Goal: Task Accomplishment & Management: Use online tool/utility

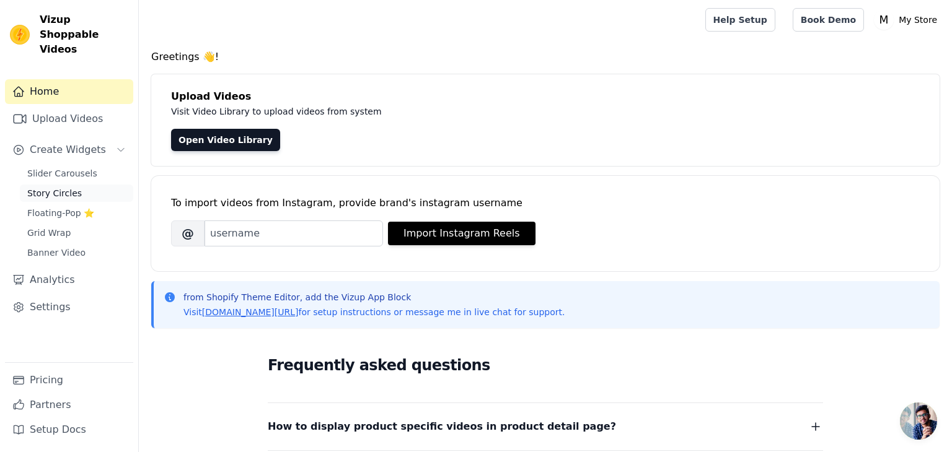
click at [76, 187] on span "Story Circles" at bounding box center [54, 193] width 55 height 12
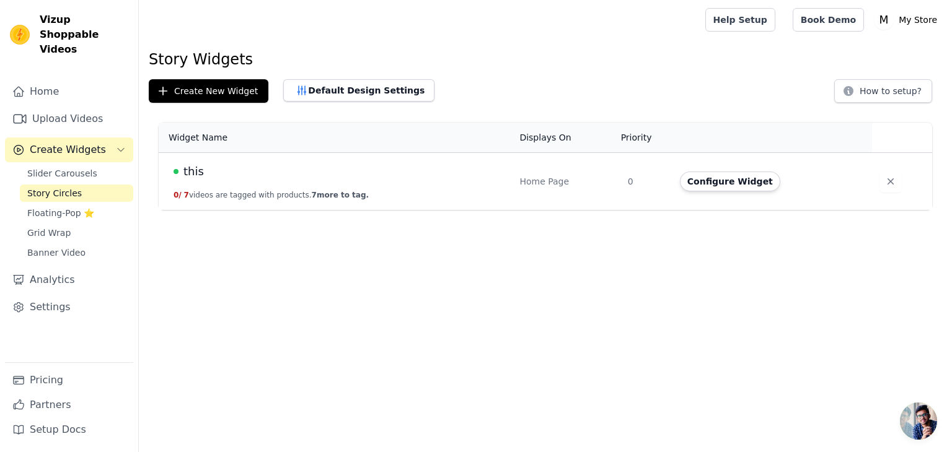
click at [196, 190] on button "0 / 7 videos are tagged with products. 7 more to tag." at bounding box center [270, 195] width 195 height 10
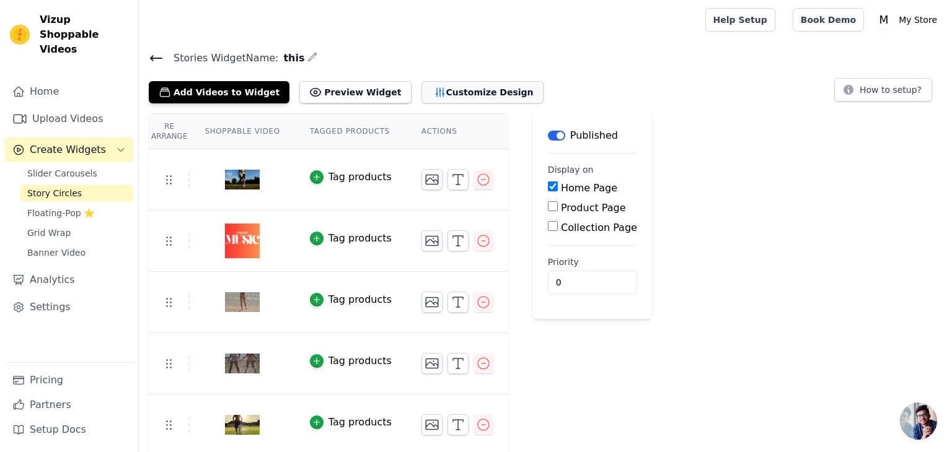
click at [445, 98] on button "Customize Design" at bounding box center [482, 92] width 122 height 22
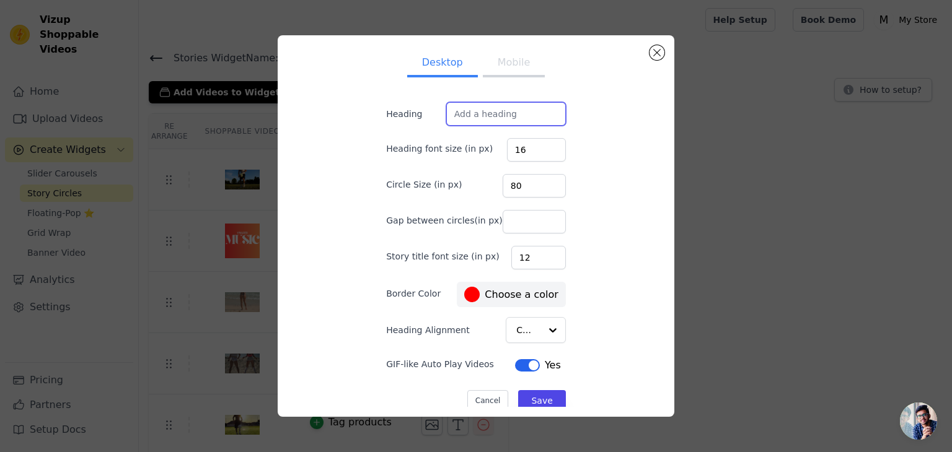
click at [516, 119] on input "Heading" at bounding box center [506, 114] width 120 height 24
type input "Watch & Shop"
click at [549, 152] on input "15" at bounding box center [536, 150] width 59 height 24
click at [549, 152] on input "14" at bounding box center [536, 150] width 59 height 24
type input "13"
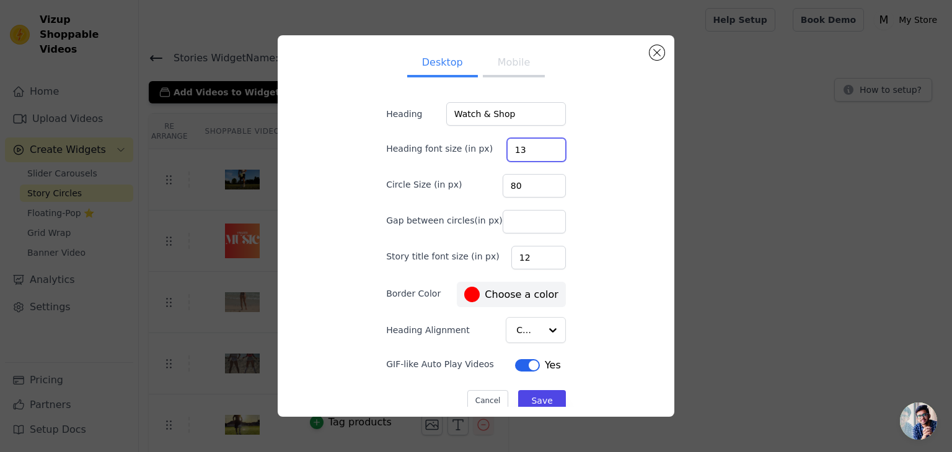
click at [549, 152] on input "13" at bounding box center [536, 150] width 59 height 24
click at [576, 172] on div "Desktop Mobile Heading Watch & Shop Heading font size (in px) 13 Circle Size (i…" at bounding box center [475, 226] width 219 height 362
click at [505, 58] on button "Mobile" at bounding box center [514, 63] width 62 height 27
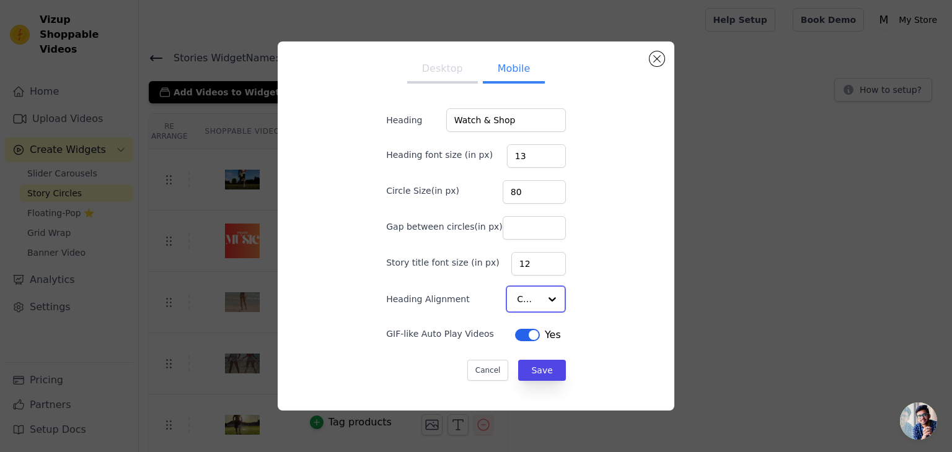
click at [544, 300] on div at bounding box center [552, 299] width 25 height 25
click at [580, 259] on div "Desktop Mobile Heading Watch & Shop Heading font size (in px) 13 Circle Size(in…" at bounding box center [475, 226] width 219 height 348
click at [447, 69] on button "Desktop" at bounding box center [442, 70] width 71 height 27
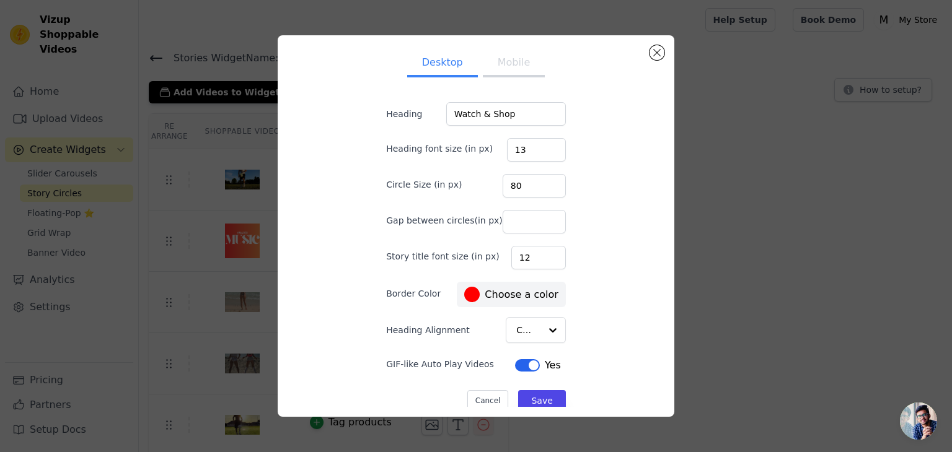
click at [478, 293] on div at bounding box center [471, 294] width 15 height 15
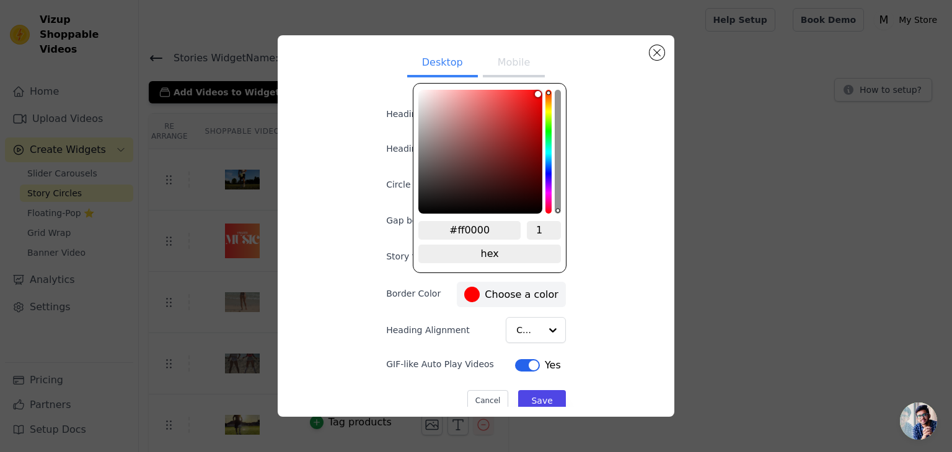
click at [478, 293] on div at bounding box center [471, 294] width 15 height 15
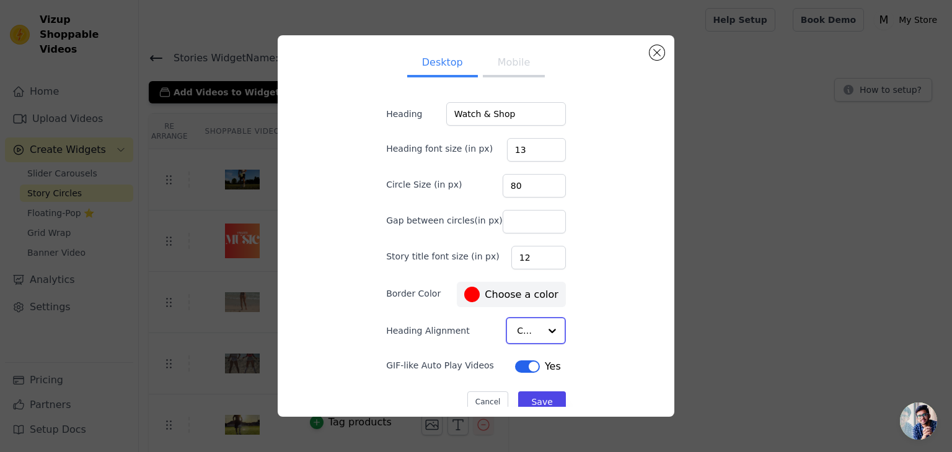
click at [543, 334] on div at bounding box center [552, 330] width 25 height 25
click at [605, 315] on div "Desktop Mobile Heading Watch & Shop Heading font size (in px) 13 Circle Size (i…" at bounding box center [475, 226] width 377 height 362
click at [530, 400] on button "Save" at bounding box center [541, 400] width 47 height 21
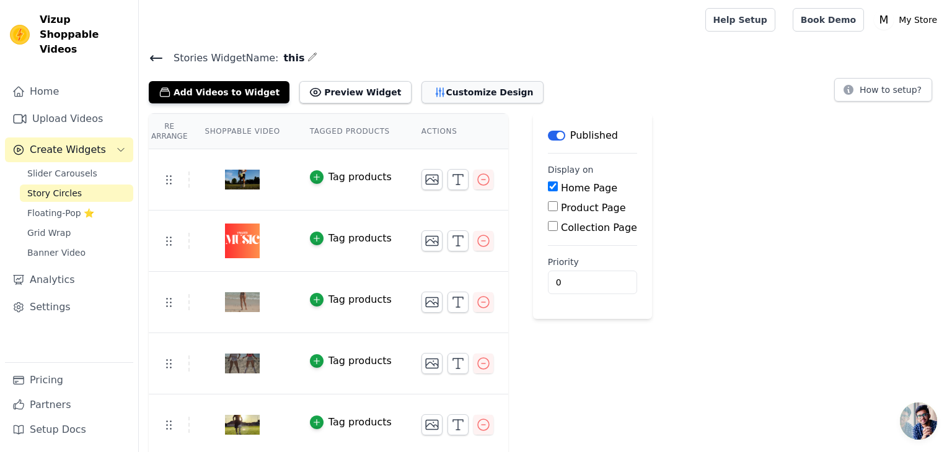
click at [434, 98] on icon "button" at bounding box center [440, 92] width 12 height 12
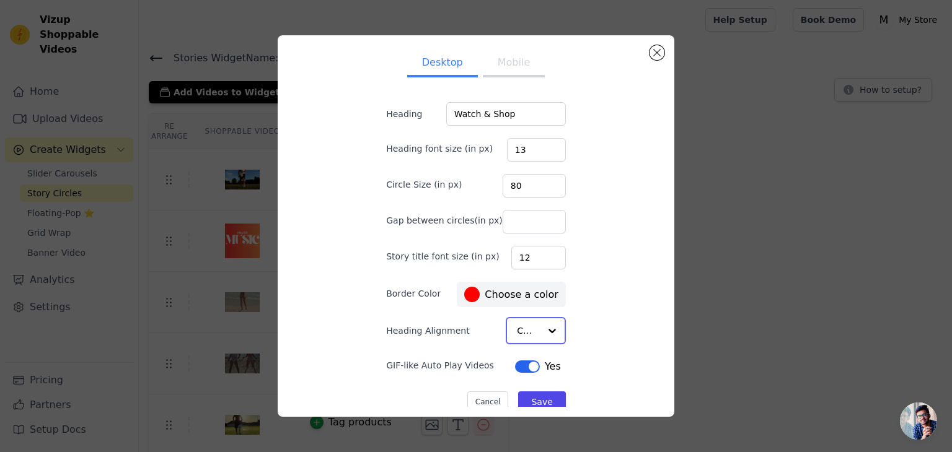
click at [518, 329] on input "Heading Alignment" at bounding box center [528, 330] width 23 height 25
click at [519, 379] on div "Left" at bounding box center [535, 386] width 58 height 26
click at [504, 73] on button "Mobile" at bounding box center [514, 63] width 62 height 27
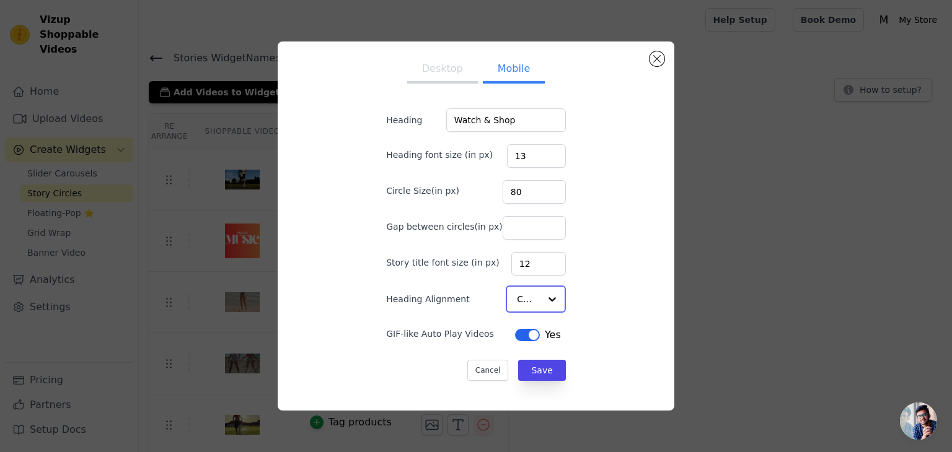
click at [540, 297] on div at bounding box center [552, 299] width 25 height 25
click at [519, 358] on div "Left" at bounding box center [535, 354] width 58 height 26
click at [526, 367] on button "Save" at bounding box center [541, 369] width 47 height 21
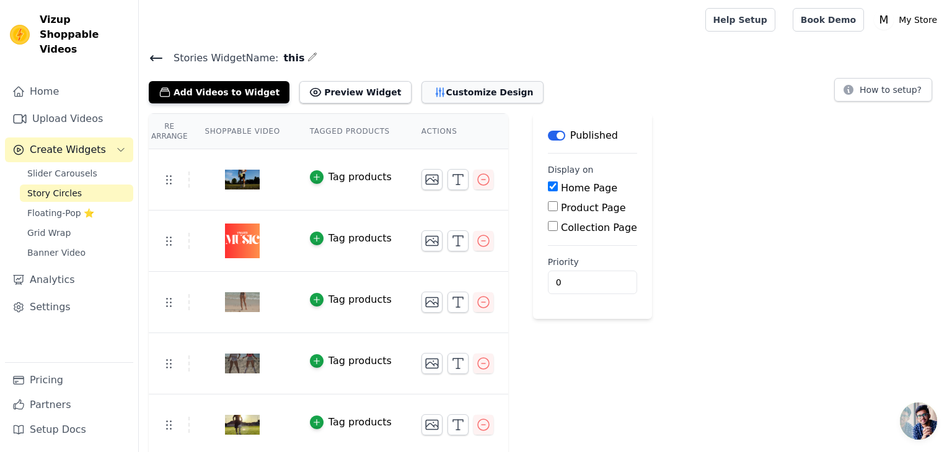
click at [430, 84] on button "Customize Design" at bounding box center [482, 92] width 122 height 22
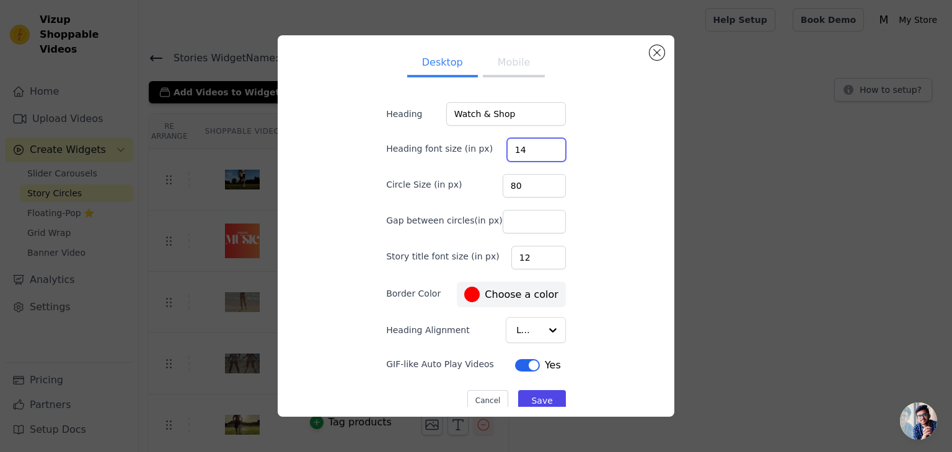
click at [549, 146] on input "14" at bounding box center [536, 150] width 59 height 24
click at [549, 146] on input "15" at bounding box center [536, 150] width 59 height 24
click at [549, 146] on input "16" at bounding box center [536, 150] width 59 height 24
type input "17"
click at [549, 146] on input "17" at bounding box center [536, 150] width 59 height 24
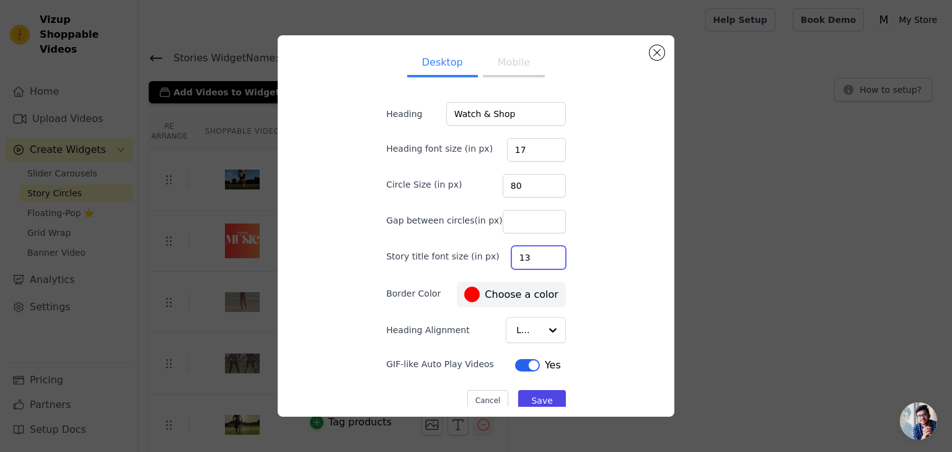
click at [554, 256] on input "13" at bounding box center [538, 258] width 55 height 24
type input "14"
click at [554, 256] on input "14" at bounding box center [538, 258] width 55 height 24
click at [554, 144] on input "18" at bounding box center [536, 150] width 59 height 24
click at [554, 144] on input "19" at bounding box center [536, 150] width 59 height 24
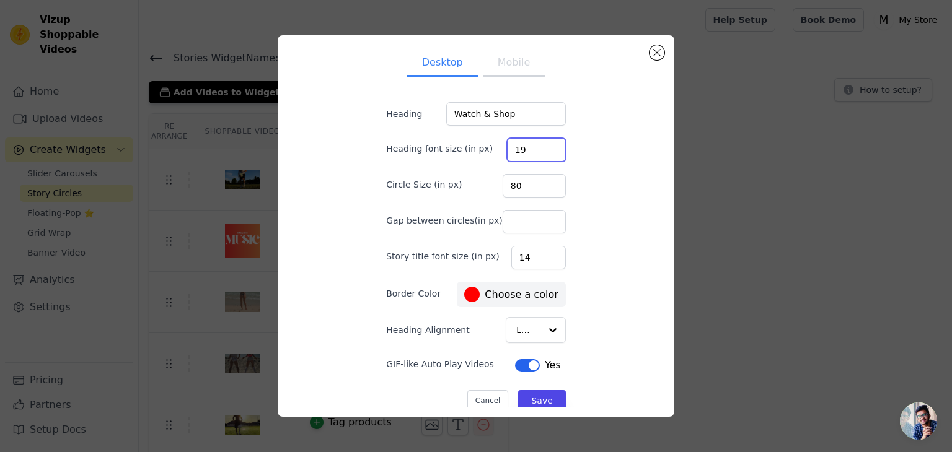
type input "20"
click at [554, 144] on input "20" at bounding box center [536, 150] width 59 height 24
click at [532, 395] on button "Save" at bounding box center [541, 400] width 47 height 21
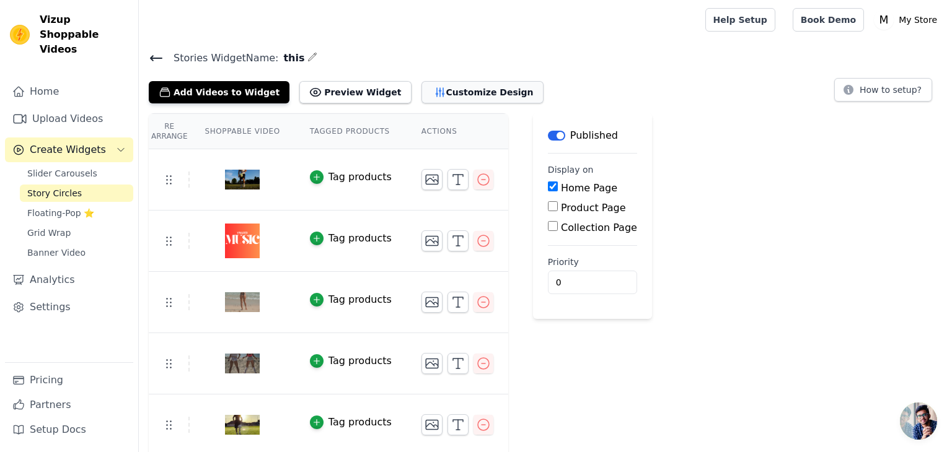
click at [430, 92] on button "Customize Design" at bounding box center [482, 92] width 122 height 22
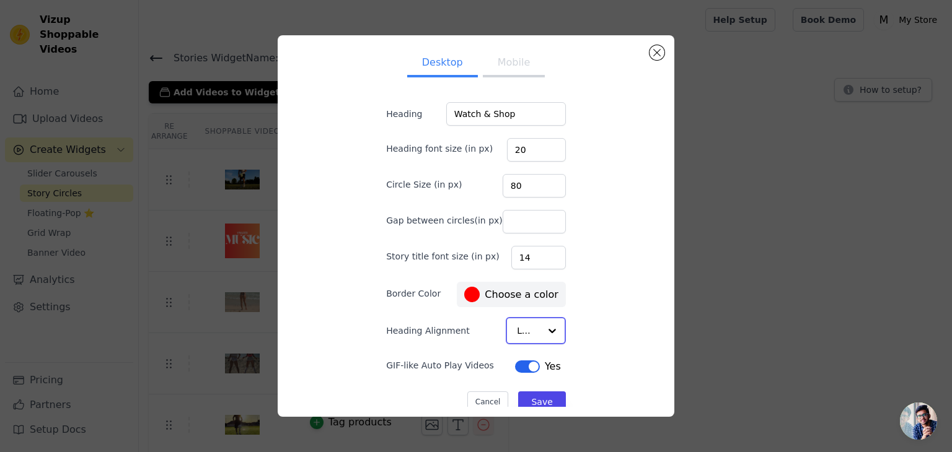
click at [533, 330] on input "Heading Alignment" at bounding box center [528, 330] width 23 height 25
click at [533, 352] on div "Center" at bounding box center [535, 360] width 58 height 26
click at [519, 61] on button "Mobile" at bounding box center [514, 63] width 62 height 27
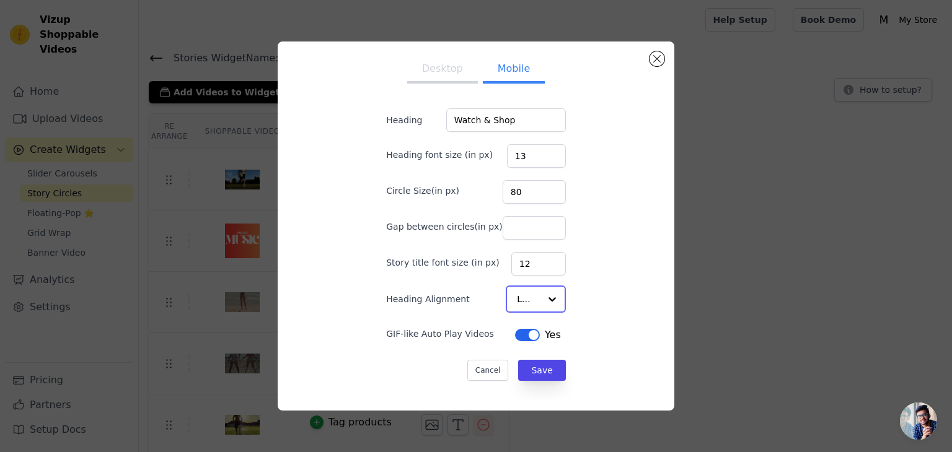
click at [525, 301] on input "Heading Alignment" at bounding box center [528, 299] width 23 height 25
click at [529, 325] on div "Center" at bounding box center [535, 328] width 58 height 26
click at [531, 364] on button "Save" at bounding box center [541, 369] width 47 height 21
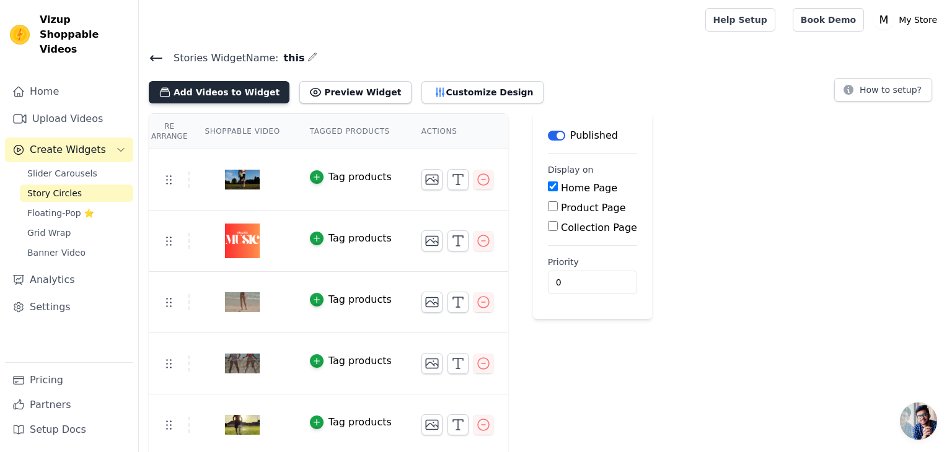
click at [186, 94] on button "Add Videos to Widget" at bounding box center [219, 92] width 141 height 22
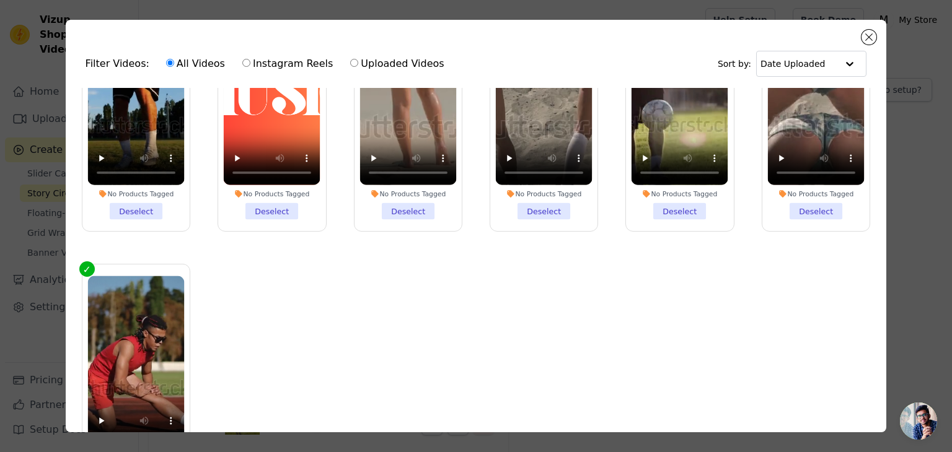
scroll to position [113, 0]
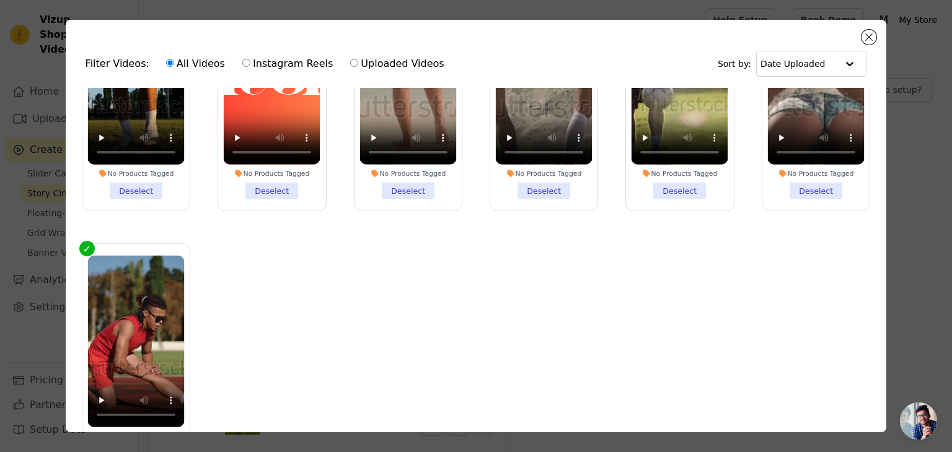
click at [922, 230] on div "Filter Videos: All Videos Instagram Reels Uploaded Videos Sort by: Date Uploade…" at bounding box center [476, 226] width 912 height 452
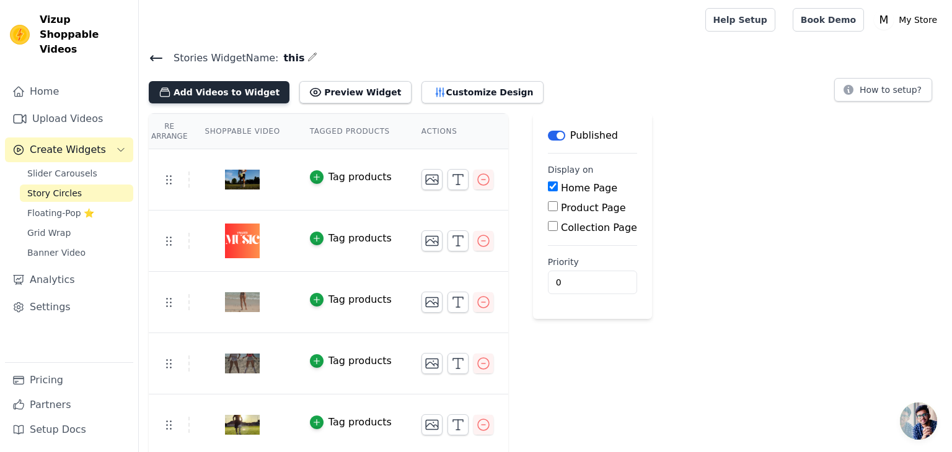
click at [175, 96] on button "Add Videos to Widget" at bounding box center [219, 92] width 141 height 22
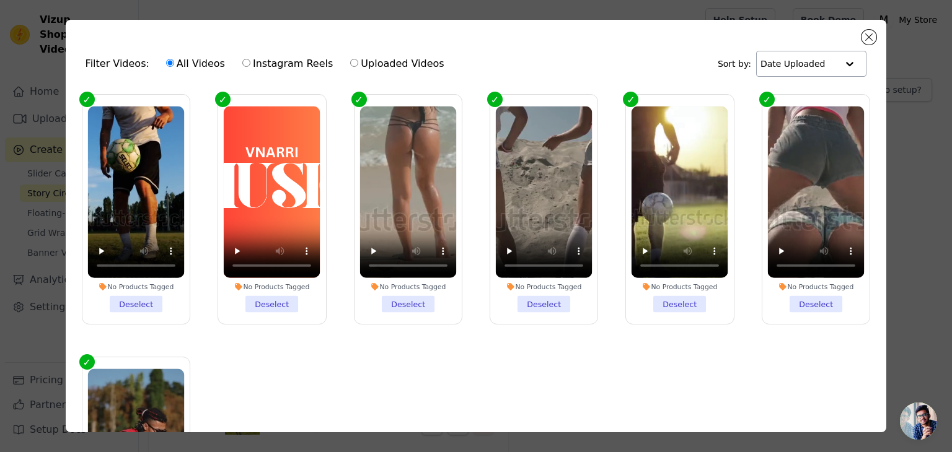
click at [836, 63] on input "text" at bounding box center [798, 63] width 77 height 25
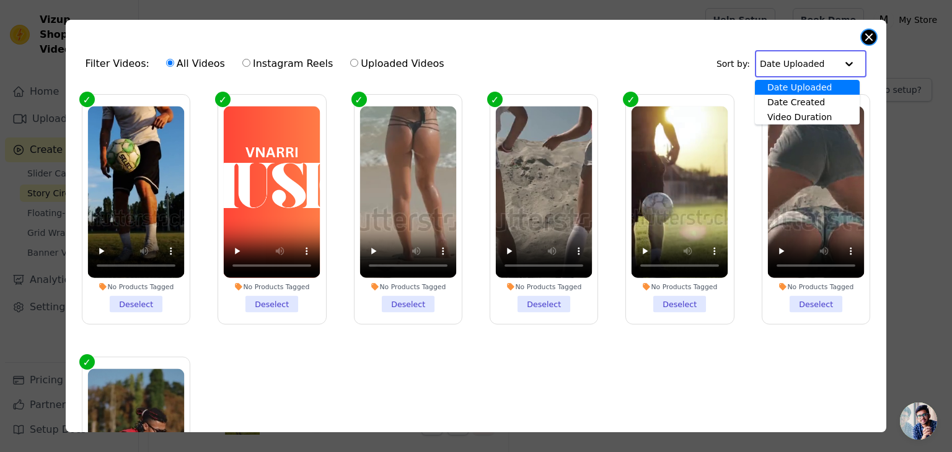
click at [869, 37] on button "Close modal" at bounding box center [868, 37] width 15 height 15
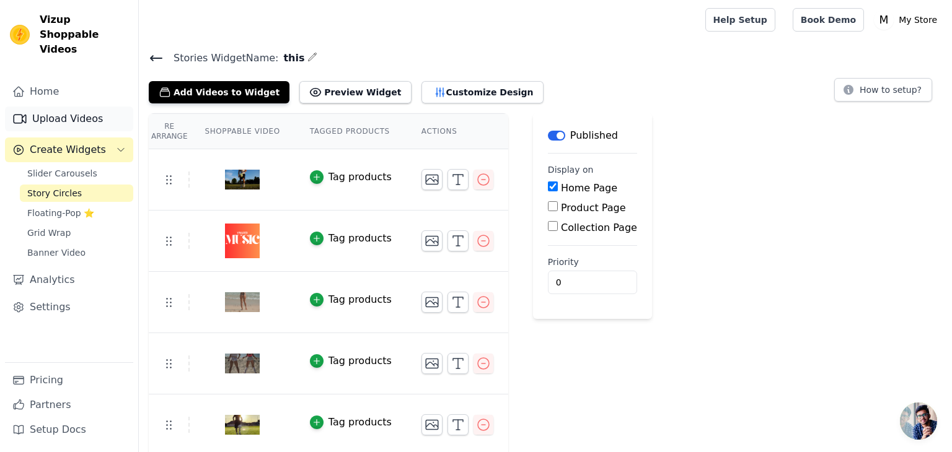
click at [42, 107] on link "Upload Videos" at bounding box center [69, 119] width 128 height 25
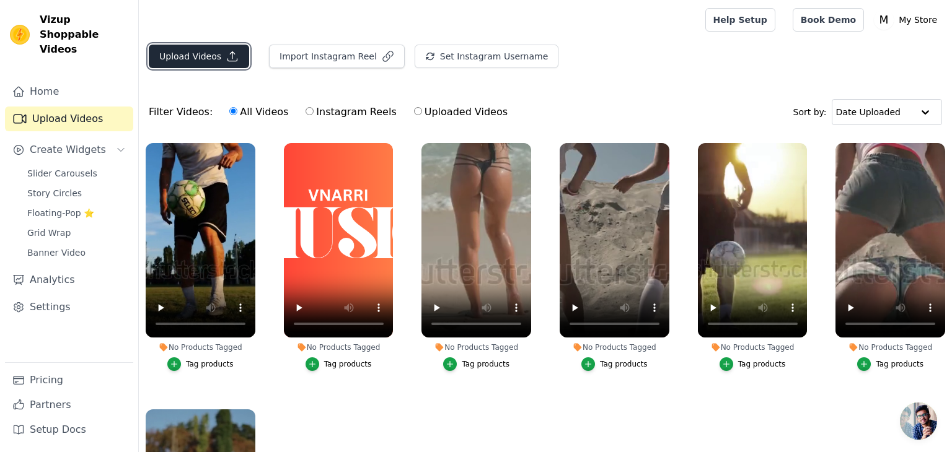
click at [183, 51] on button "Upload Videos" at bounding box center [199, 57] width 100 height 24
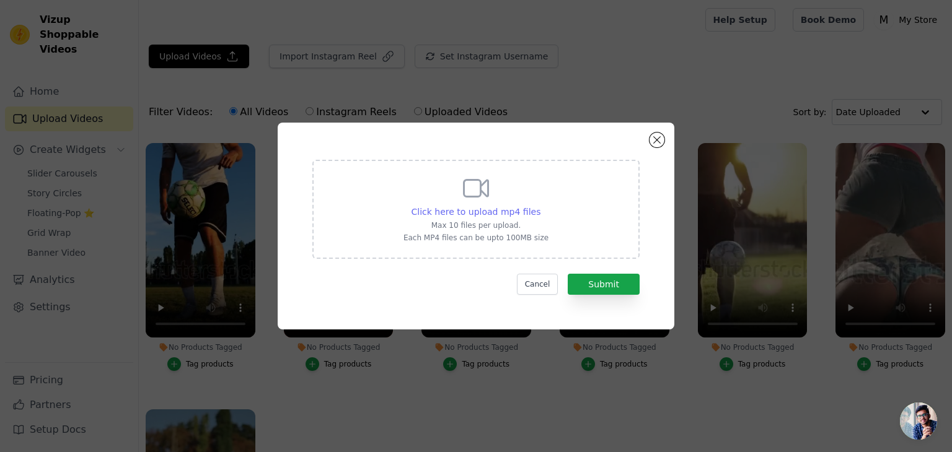
click at [516, 216] on span "Click here to upload mp4 files" at bounding box center [475, 212] width 129 height 10
click at [540, 206] on input "Click here to upload mp4 files Max 10 files per upload. Each MP4 files can be u…" at bounding box center [540, 205] width 1 height 1
type input "C:\fakepath\Residuals (Official Video) by Chris Brown on TIDAL_6181ed7d-3d90-40…"
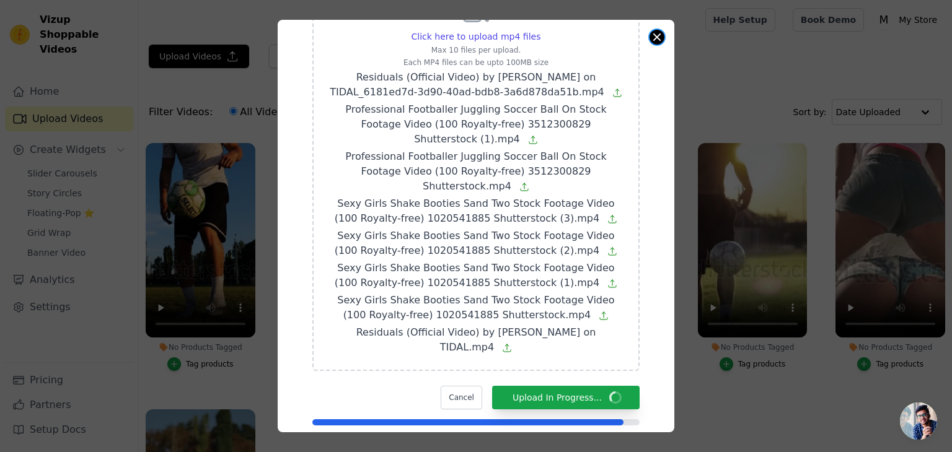
click at [657, 37] on button "Close modal" at bounding box center [656, 37] width 15 height 15
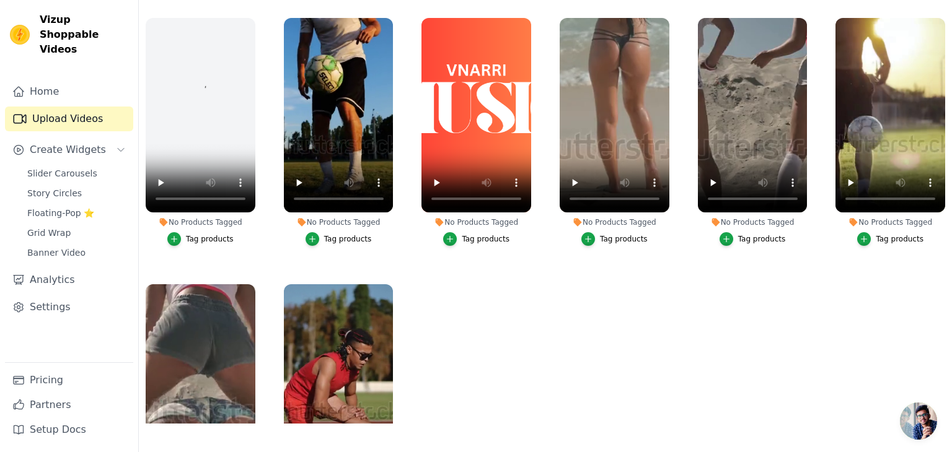
scroll to position [0, 0]
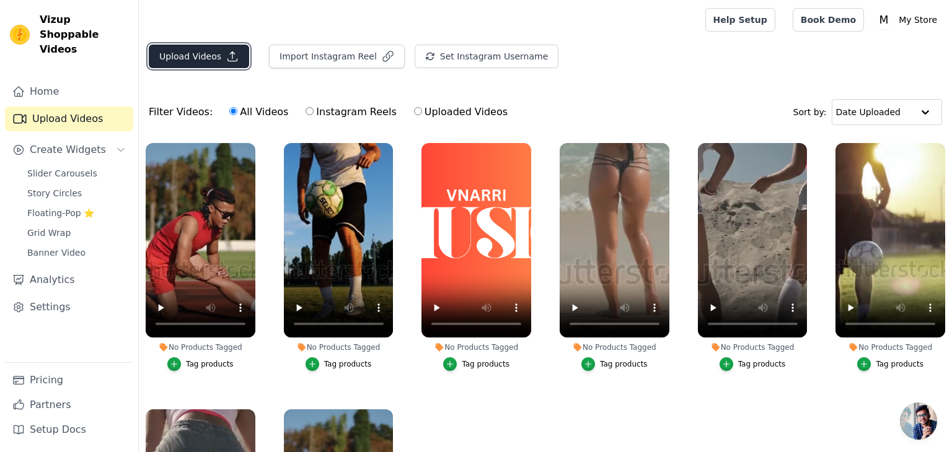
click at [175, 50] on button "Upload Videos" at bounding box center [199, 57] width 100 height 24
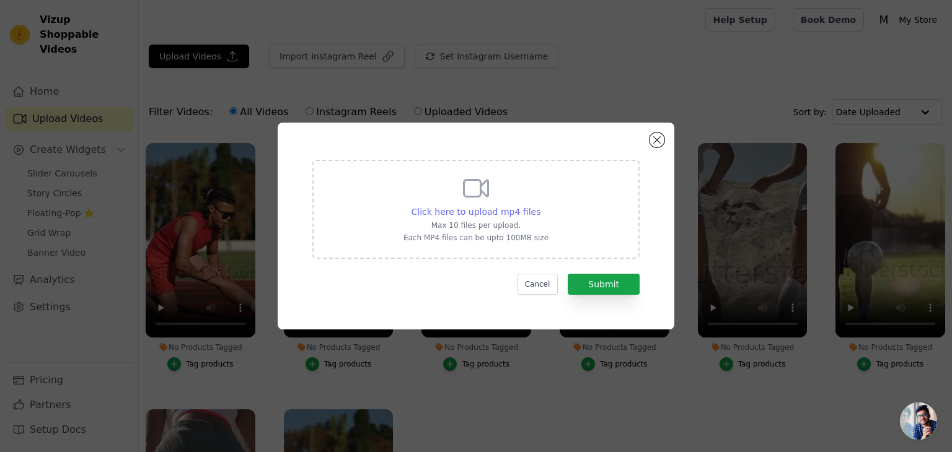
click at [466, 211] on span "Click here to upload mp4 files" at bounding box center [475, 212] width 129 height 10
click at [540, 206] on input "Click here to upload mp4 files Max 10 files per upload. Each MP4 files can be u…" at bounding box center [540, 205] width 1 height 1
type input "C:\fakepath\Residuals (Official Video) by Chris Brown on TIDAL_6181ed7d-3d90-40…"
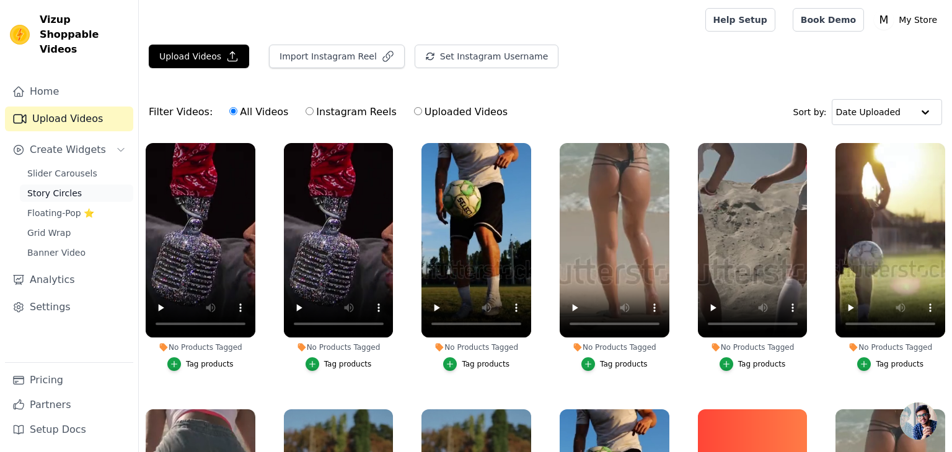
click at [48, 187] on span "Story Circles" at bounding box center [54, 193] width 55 height 12
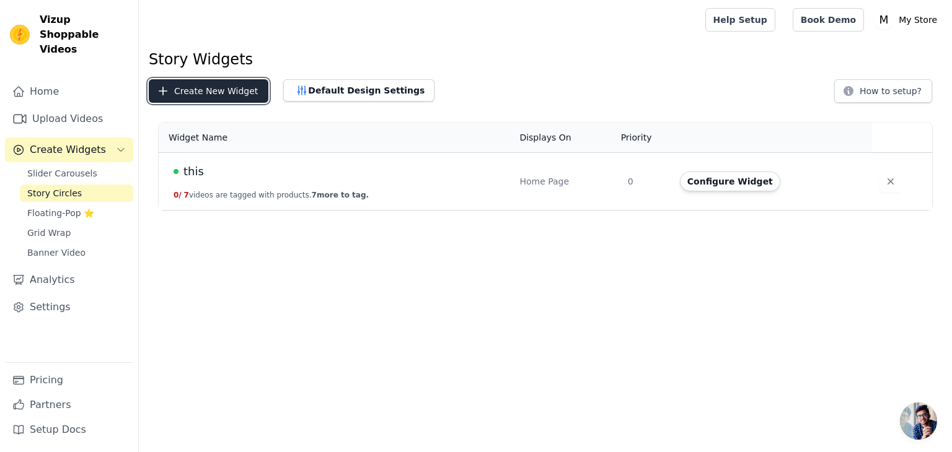
click at [215, 95] on button "Create New Widget" at bounding box center [209, 91] width 120 height 24
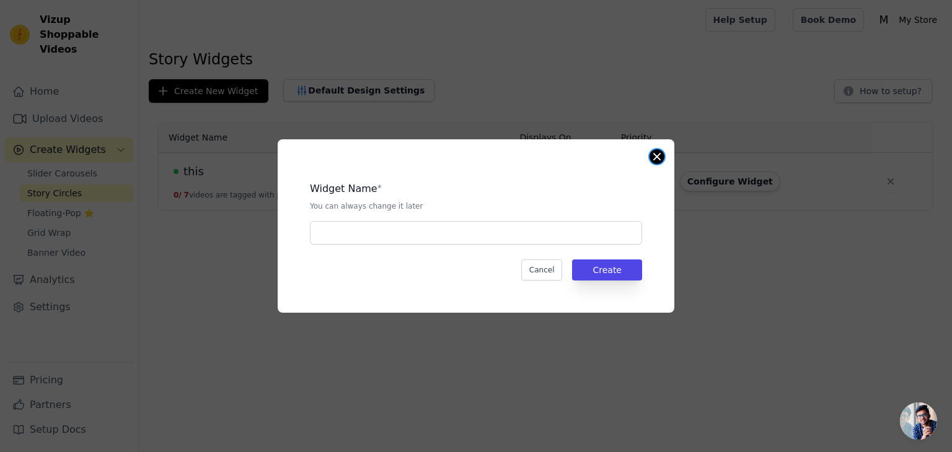
click at [657, 164] on button "Close modal" at bounding box center [656, 156] width 15 height 15
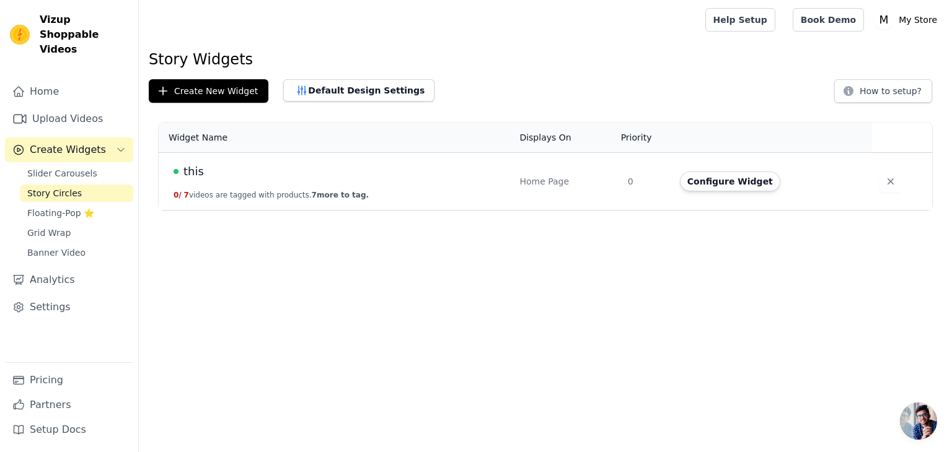
click at [395, 190] on td "this 0 / 7 videos are tagged with products. 7 more to tag." at bounding box center [335, 182] width 353 height 58
click at [731, 183] on button "Configure Widget" at bounding box center [730, 182] width 100 height 20
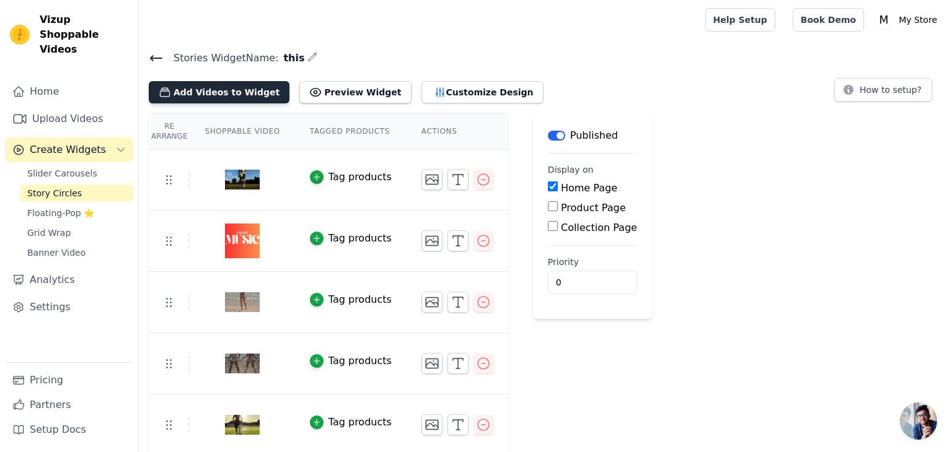
click at [205, 84] on button "Add Videos to Widget" at bounding box center [219, 92] width 141 height 22
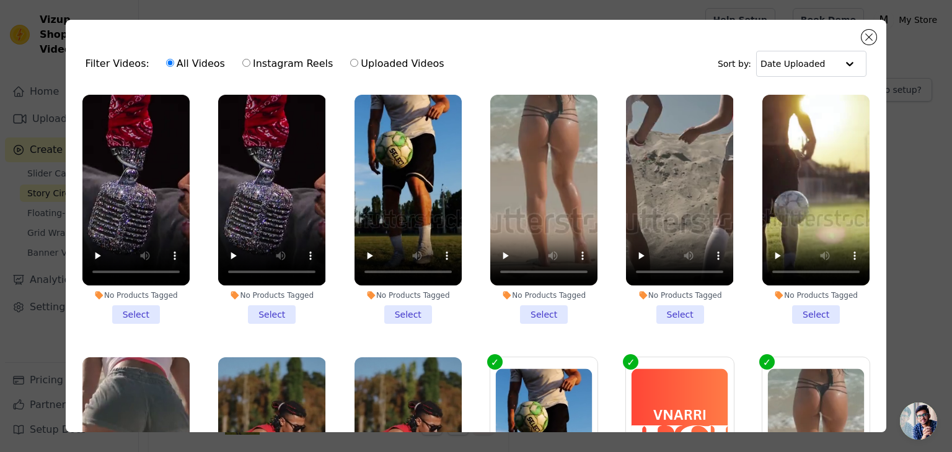
click at [129, 313] on li "No Products Tagged Select" at bounding box center [135, 209] width 107 height 229
click at [0, 0] on input "No Products Tagged Select" at bounding box center [0, 0] width 0 height 0
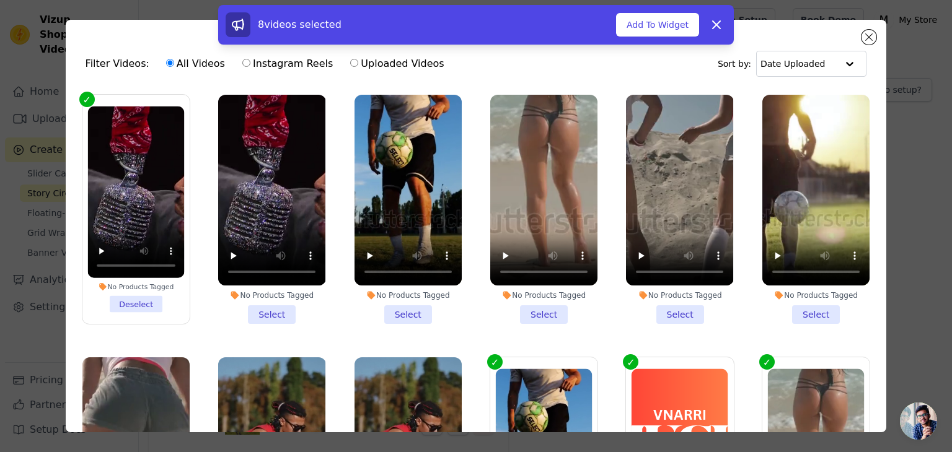
click at [257, 324] on label "No Products Tagged Select" at bounding box center [271, 209] width 108 height 230
click at [0, 0] on input "No Products Tagged Select" at bounding box center [0, 0] width 0 height 0
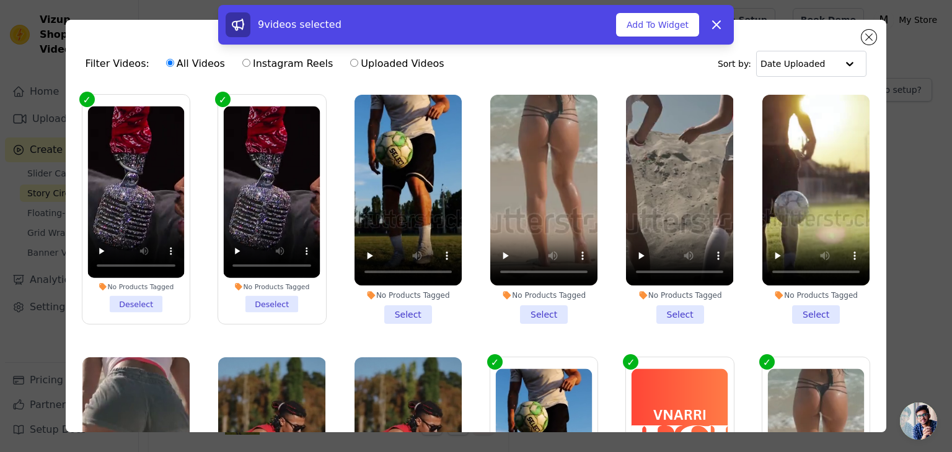
click at [400, 323] on li "No Products Tagged Select" at bounding box center [407, 209] width 107 height 229
click at [0, 0] on input "No Products Tagged Select" at bounding box center [0, 0] width 0 height 0
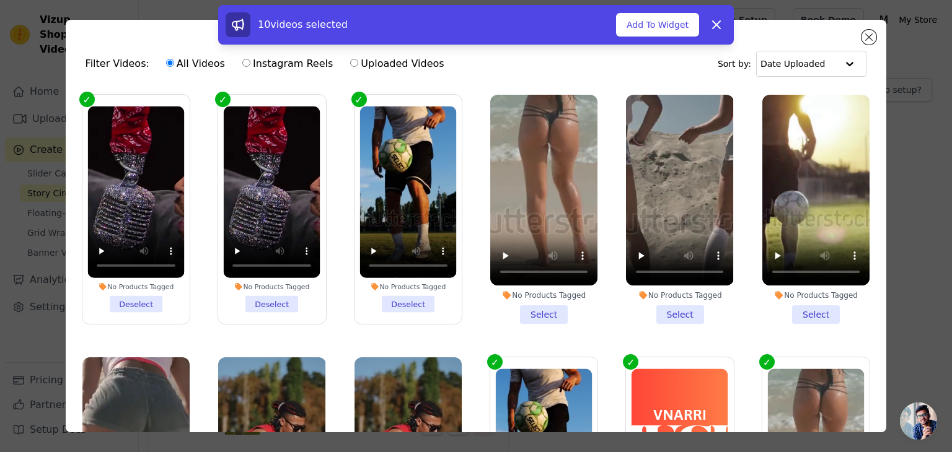
click at [685, 322] on li "No Products Tagged Select" at bounding box center [679, 209] width 107 height 229
click at [0, 0] on input "No Products Tagged Select" at bounding box center [0, 0] width 0 height 0
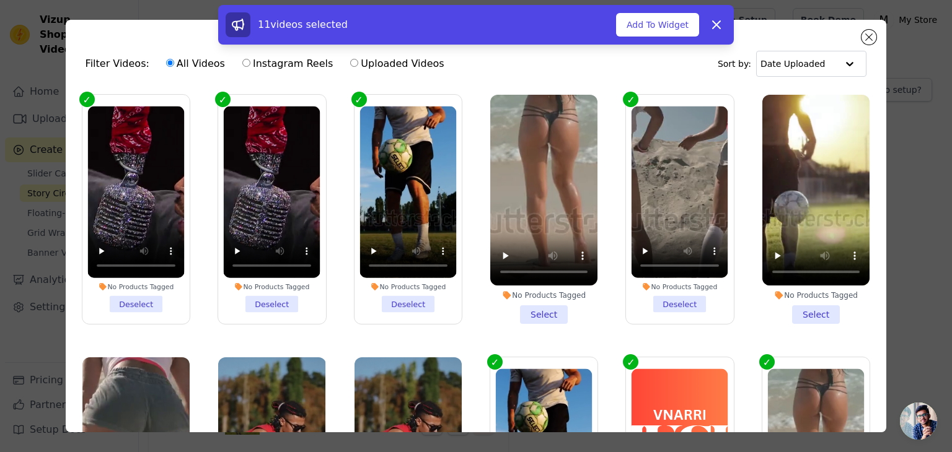
click at [553, 312] on li "No Products Tagged Select" at bounding box center [543, 209] width 107 height 229
click at [0, 0] on input "No Products Tagged Select" at bounding box center [0, 0] width 0 height 0
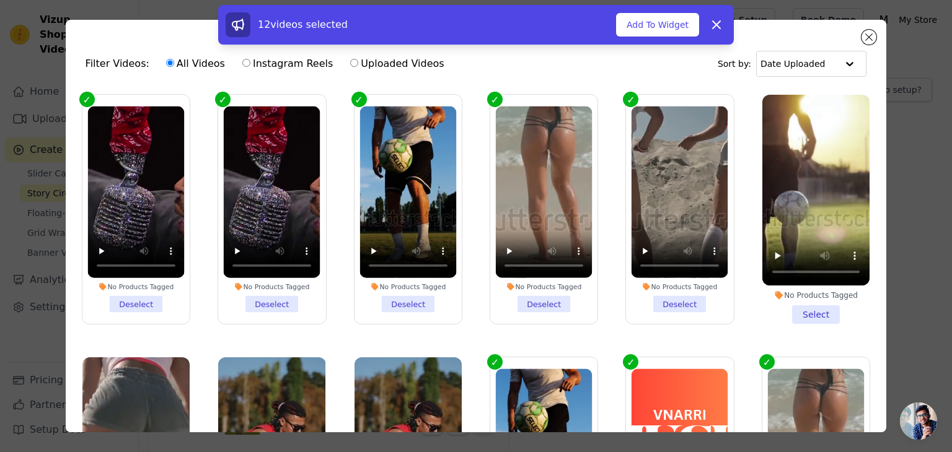
click at [823, 323] on li "No Products Tagged Select" at bounding box center [815, 209] width 107 height 229
click at [0, 0] on input "No Products Tagged Select" at bounding box center [0, 0] width 0 height 0
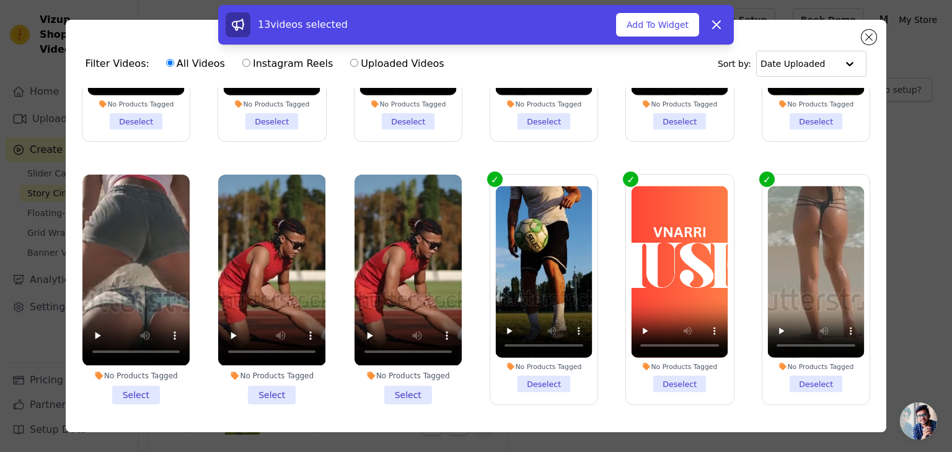
scroll to position [186, 0]
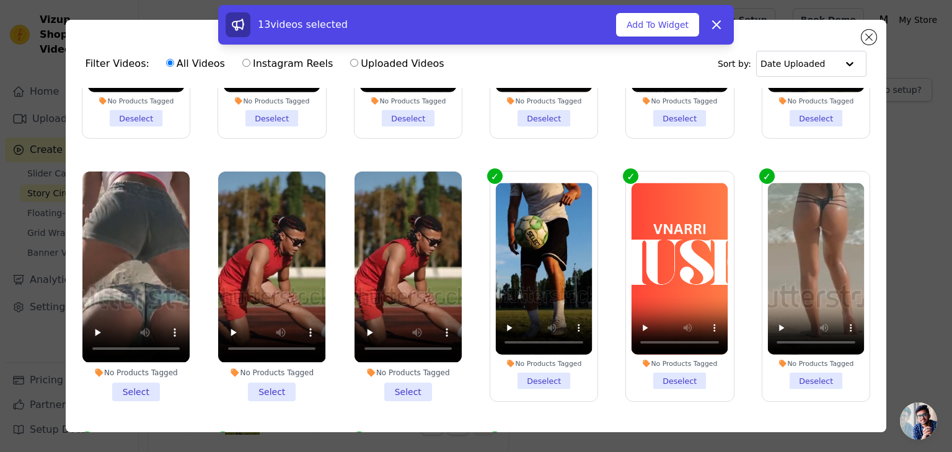
click at [121, 397] on li "No Products Tagged Select" at bounding box center [135, 286] width 107 height 229
click at [0, 0] on input "No Products Tagged Select" at bounding box center [0, 0] width 0 height 0
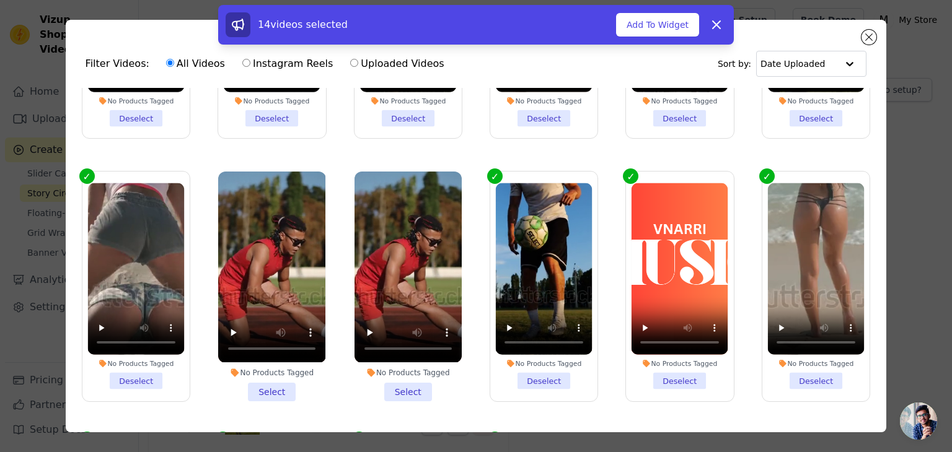
click at [255, 399] on li "No Products Tagged Select" at bounding box center [271, 286] width 107 height 229
click at [0, 0] on input "No Products Tagged Select" at bounding box center [0, 0] width 0 height 0
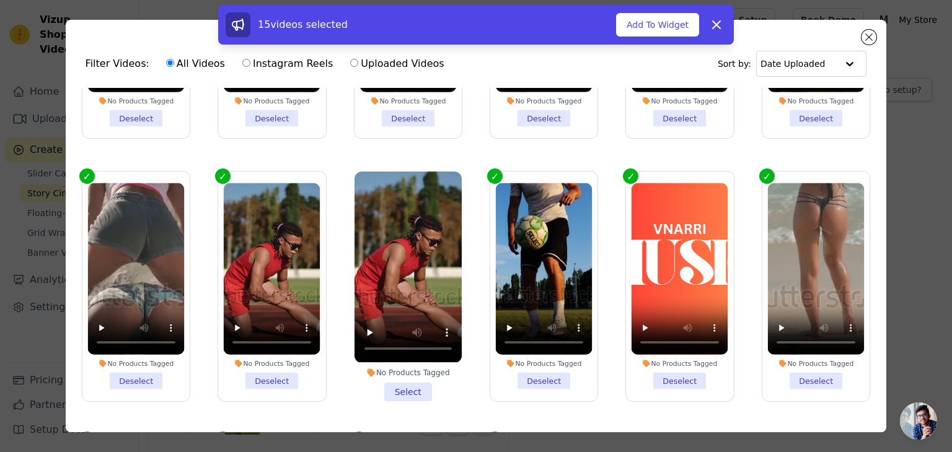
click at [400, 393] on li "No Products Tagged Select" at bounding box center [407, 286] width 107 height 229
click at [0, 0] on input "No Products Tagged Select" at bounding box center [0, 0] width 0 height 0
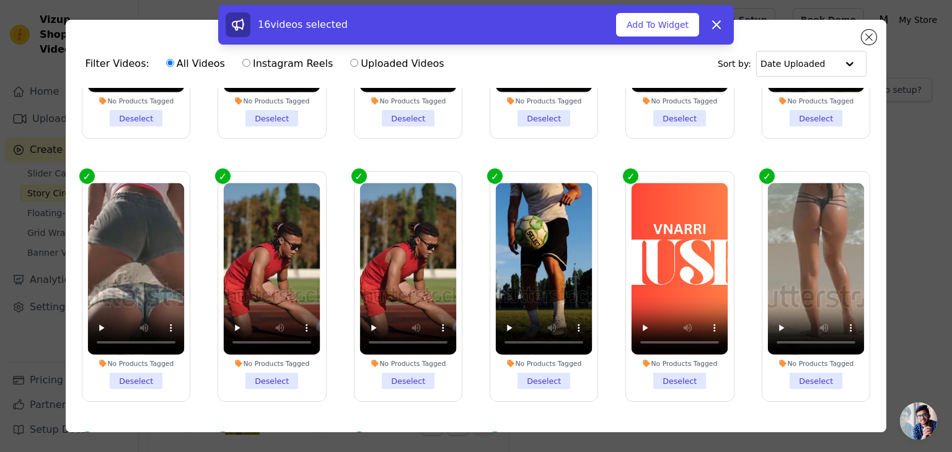
click at [677, 389] on li "No Products Tagged Deselect" at bounding box center [679, 286] width 97 height 206
click at [0, 0] on input "No Products Tagged Deselect" at bounding box center [0, 0] width 0 height 0
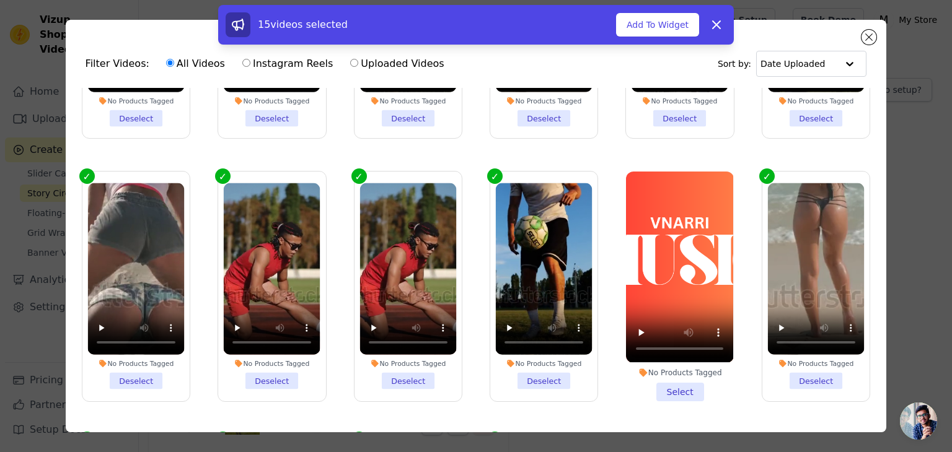
click at [815, 392] on label "No Products Tagged Deselect" at bounding box center [815, 286] width 108 height 230
click at [0, 0] on input "No Products Tagged Deselect" at bounding box center [0, 0] width 0 height 0
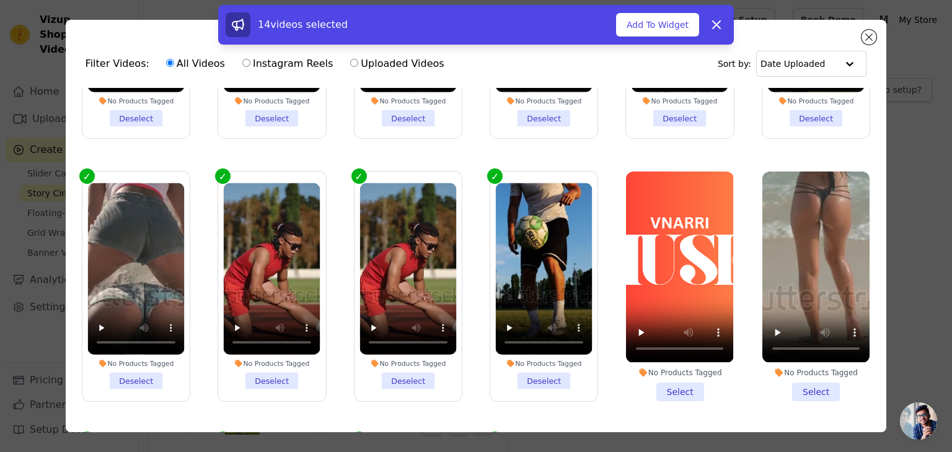
click at [553, 390] on label "No Products Tagged Deselect" at bounding box center [543, 286] width 108 height 230
click at [0, 0] on input "No Products Tagged Deselect" at bounding box center [0, 0] width 0 height 0
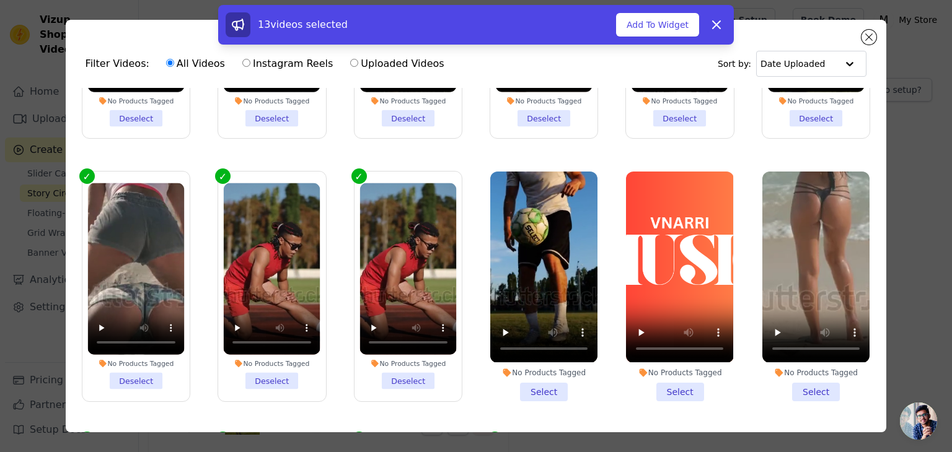
click at [691, 400] on li "No Products Tagged Select" at bounding box center [679, 286] width 107 height 229
click at [0, 0] on input "No Products Tagged Select" at bounding box center [0, 0] width 0 height 0
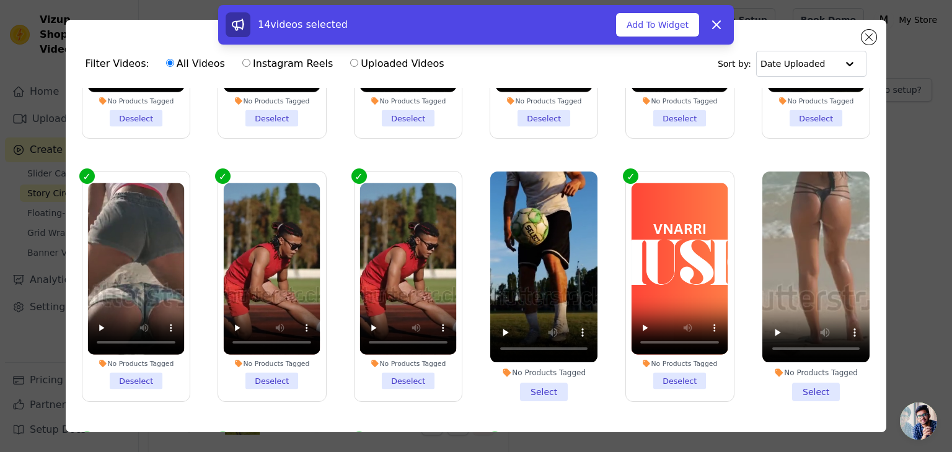
click at [829, 398] on li "No Products Tagged Select" at bounding box center [815, 286] width 107 height 229
click at [0, 0] on input "No Products Tagged Select" at bounding box center [0, 0] width 0 height 0
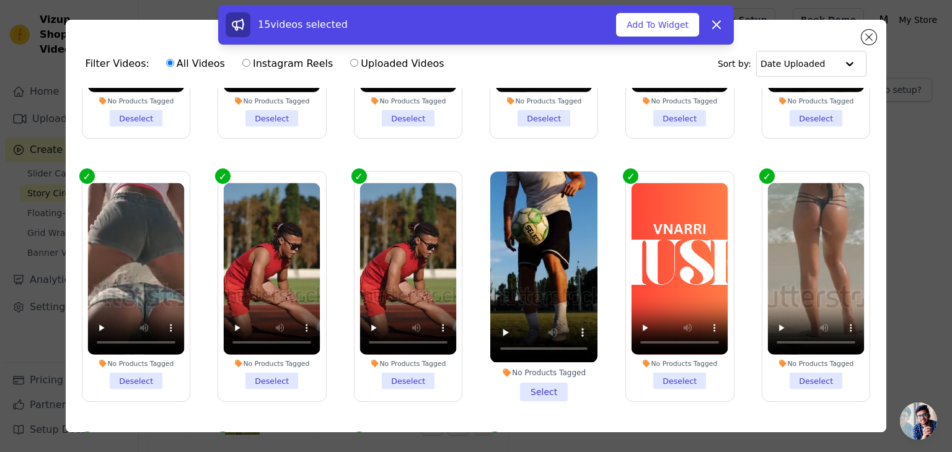
click at [560, 399] on li "No Products Tagged Select" at bounding box center [543, 286] width 107 height 229
click at [0, 0] on input "No Products Tagged Select" at bounding box center [0, 0] width 0 height 0
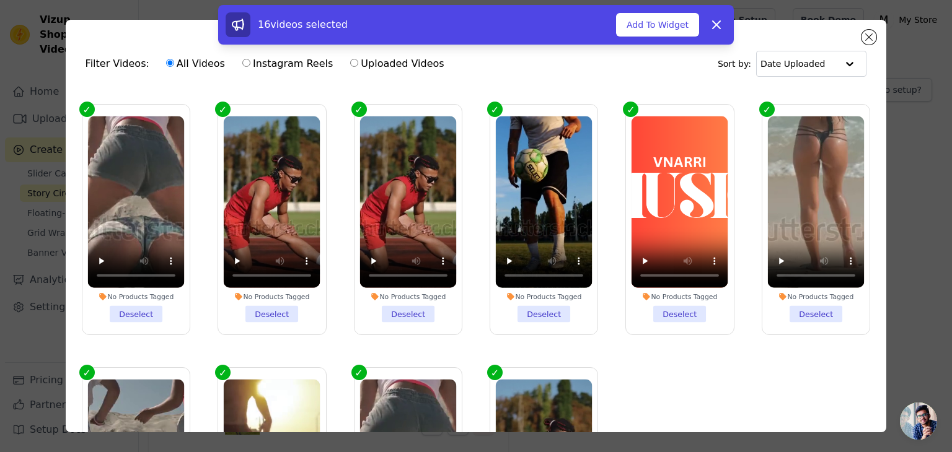
scroll to position [0, 0]
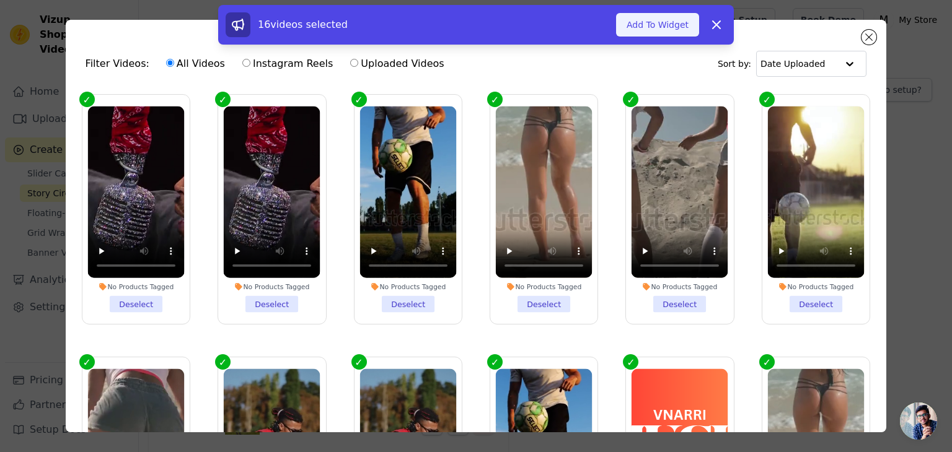
click at [655, 23] on button "Add To Widget" at bounding box center [657, 25] width 83 height 24
